Goal: Information Seeking & Learning: Learn about a topic

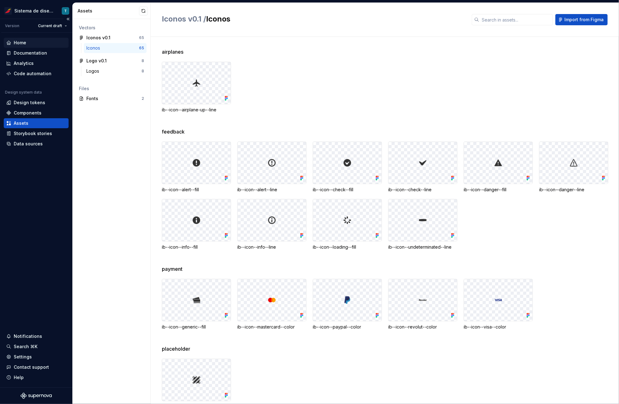
click at [27, 44] on div "Home" at bounding box center [36, 43] width 60 height 6
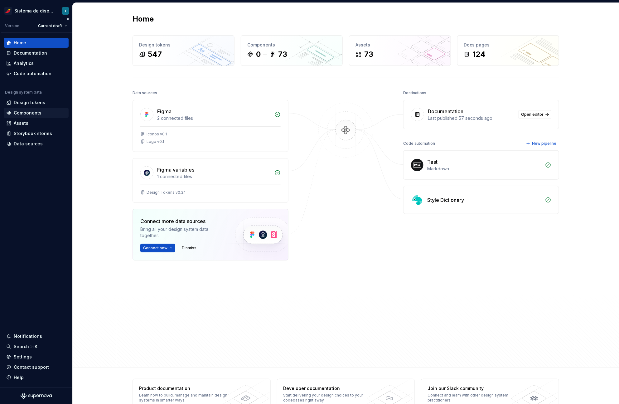
click at [30, 112] on div "Components" at bounding box center [28, 113] width 28 height 6
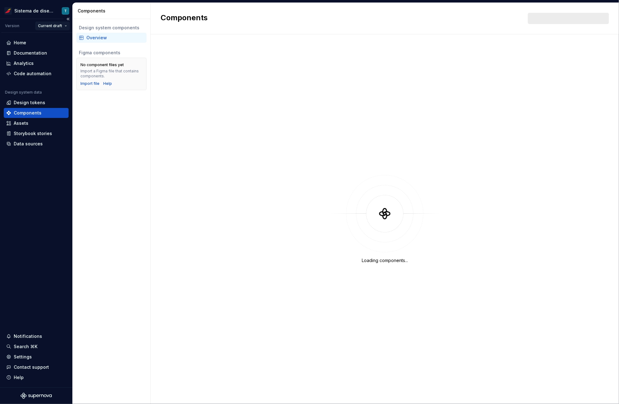
click at [55, 25] on html "Sistema de diseño Iberia T Version Current draft Home Documentation Analytics C…" at bounding box center [309, 202] width 619 height 404
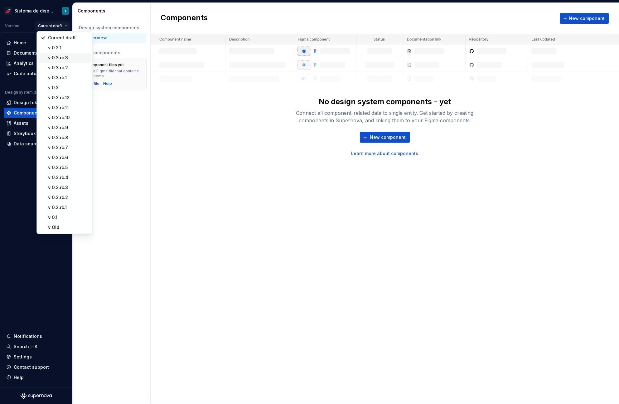
click at [71, 59] on div "v 0.3.rc.3" at bounding box center [68, 58] width 41 height 6
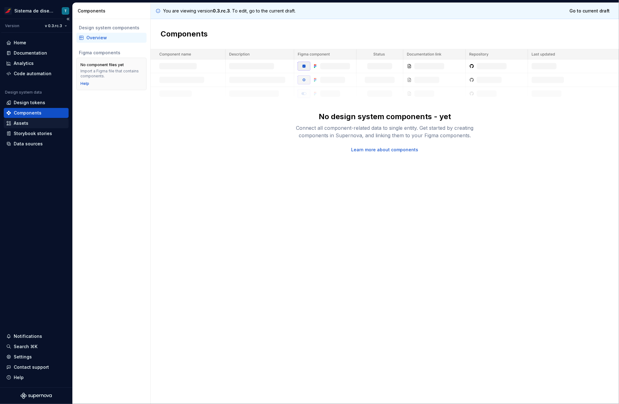
click at [23, 123] on div "Assets" at bounding box center [21, 123] width 15 height 6
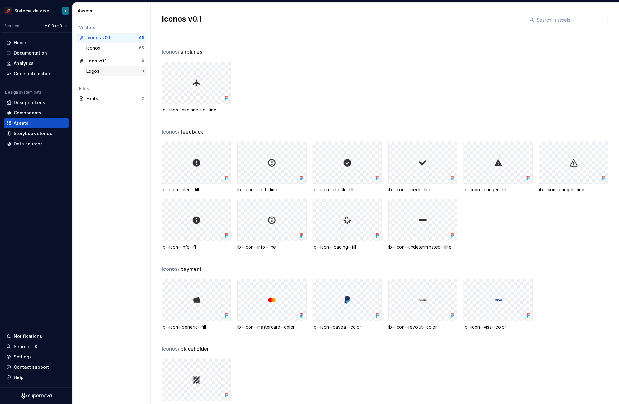
click at [104, 66] on div "Logos 8" at bounding box center [115, 71] width 63 height 10
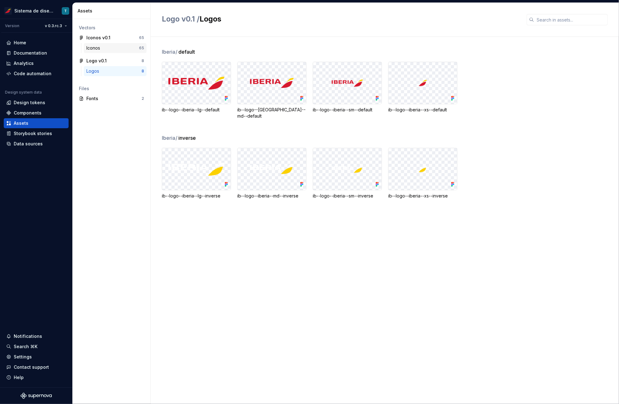
click at [105, 51] on div "Iconos 65" at bounding box center [115, 48] width 63 height 10
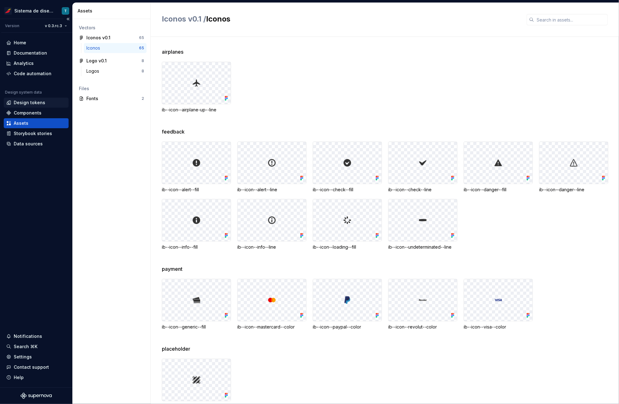
click at [32, 104] on div "Design tokens" at bounding box center [30, 103] width 32 height 6
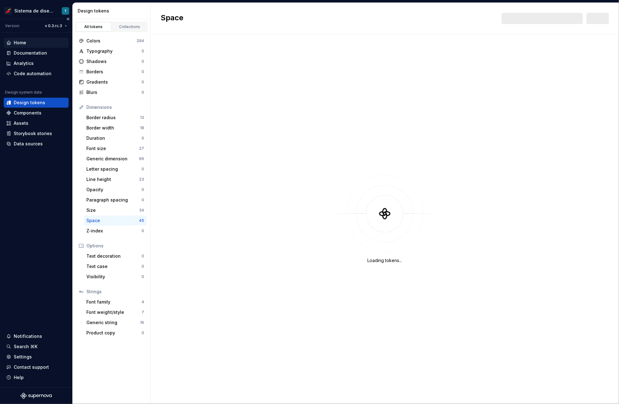
click at [25, 41] on div "Home" at bounding box center [20, 43] width 12 height 6
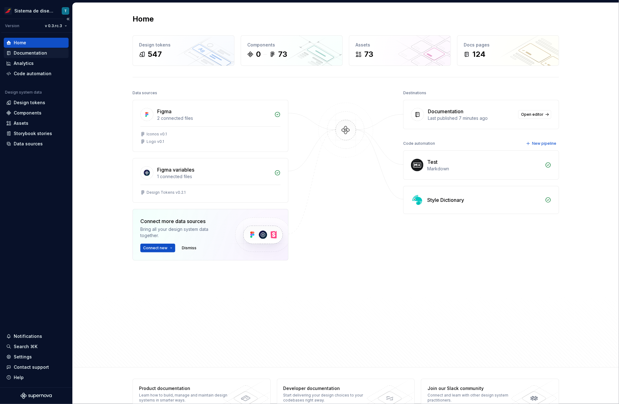
click at [28, 54] on div "Documentation" at bounding box center [30, 53] width 33 height 6
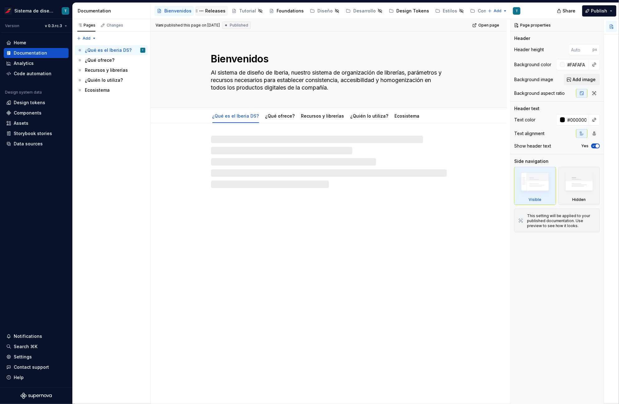
click at [215, 10] on div "Releases" at bounding box center [215, 11] width 20 height 6
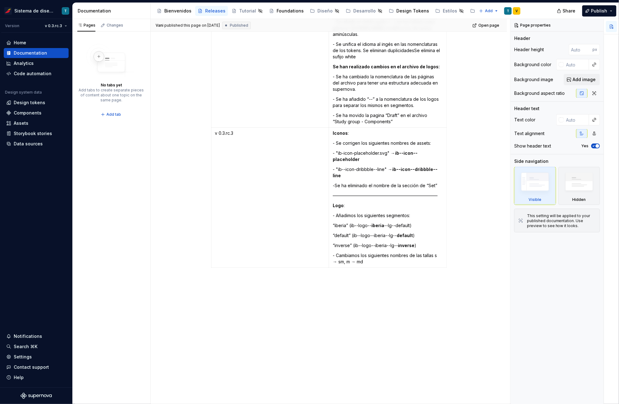
scroll to position [1706, 0]
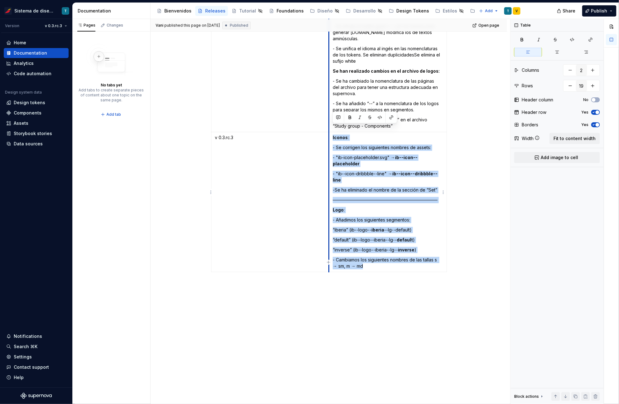
drag, startPoint x: 378, startPoint y: 254, endPoint x: 330, endPoint y: 128, distance: 134.9
click at [330, 132] on td "Iconos : - Se corrigen los siguientes nombres de assets:  - "ib-icon-placeholde…" at bounding box center [388, 202] width 118 height 140
type textarea "*"
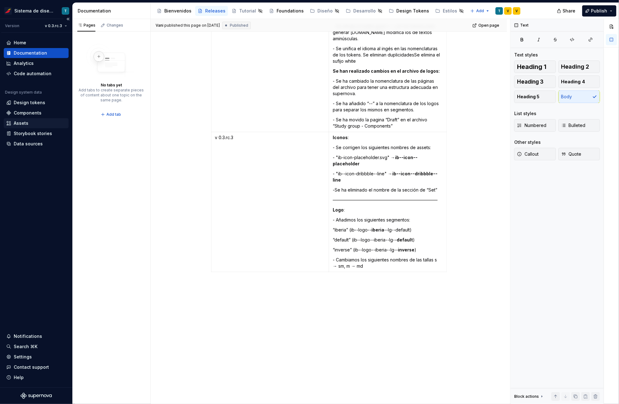
click at [40, 124] on div "Assets" at bounding box center [36, 123] width 60 height 6
